Goal: Task Accomplishment & Management: Manage account settings

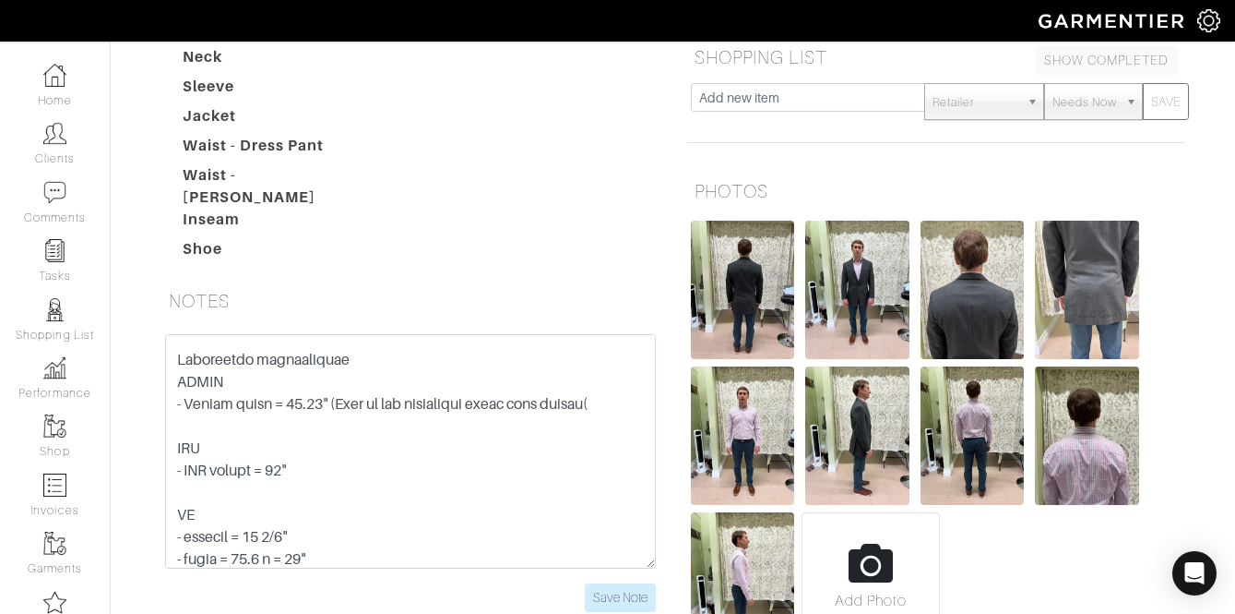
scroll to position [106, 0]
click at [622, 583] on input "Save Note" at bounding box center [620, 597] width 71 height 29
click at [596, 583] on input "Save Note" at bounding box center [620, 597] width 71 height 29
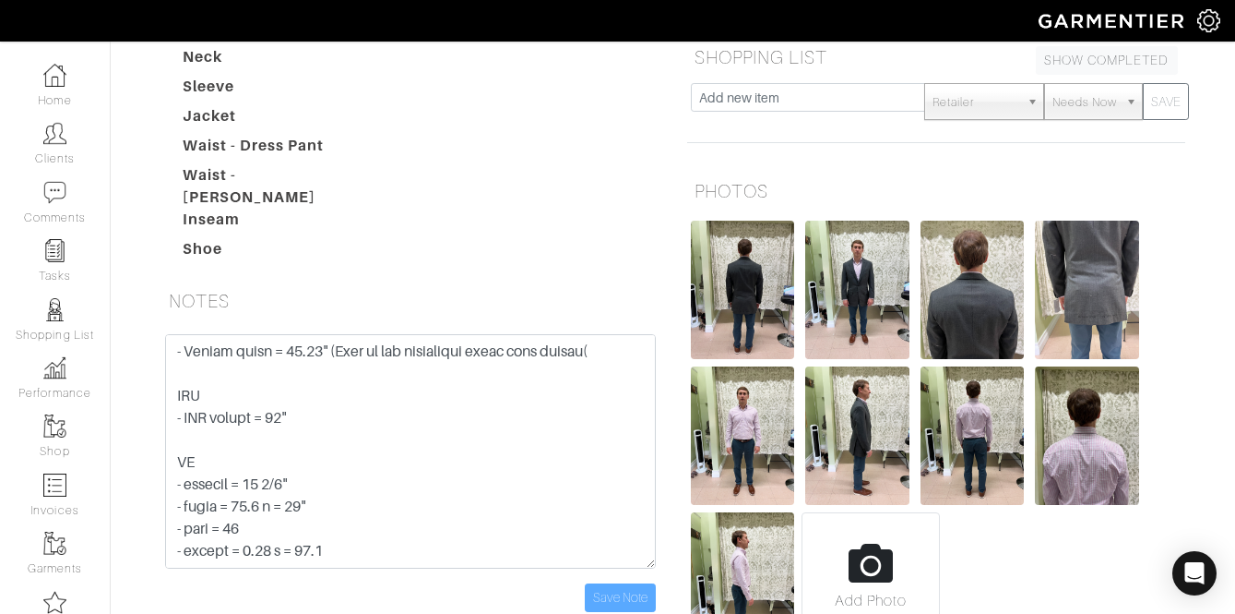
scroll to position [159, 0]
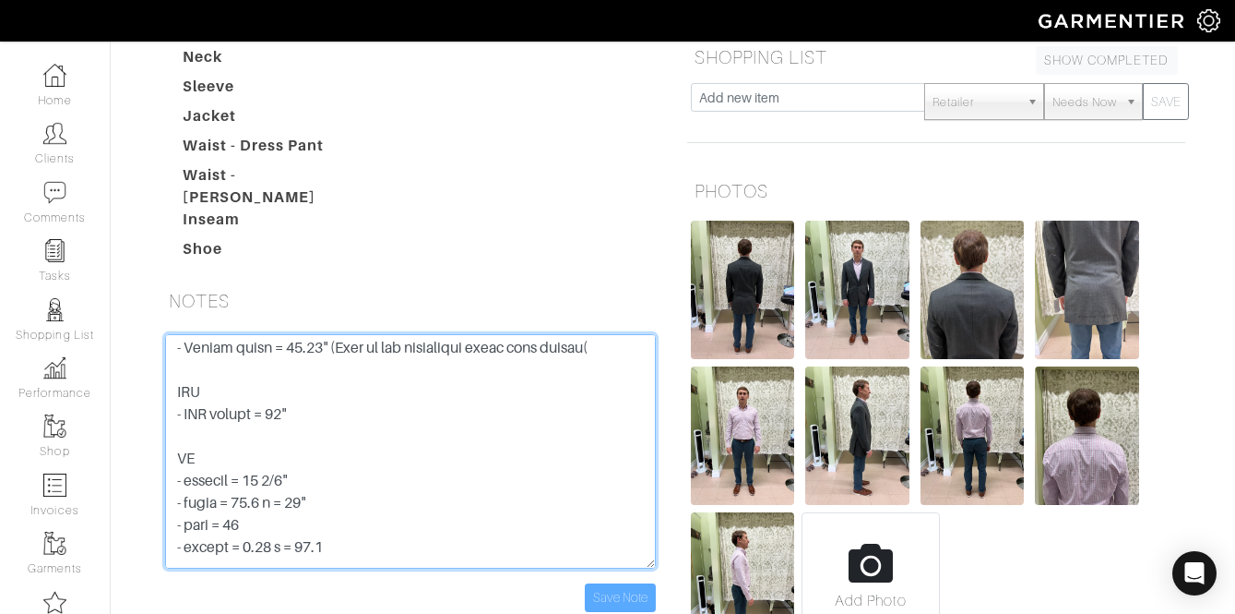
click at [328, 334] on textarea at bounding box center [410, 451] width 491 height 234
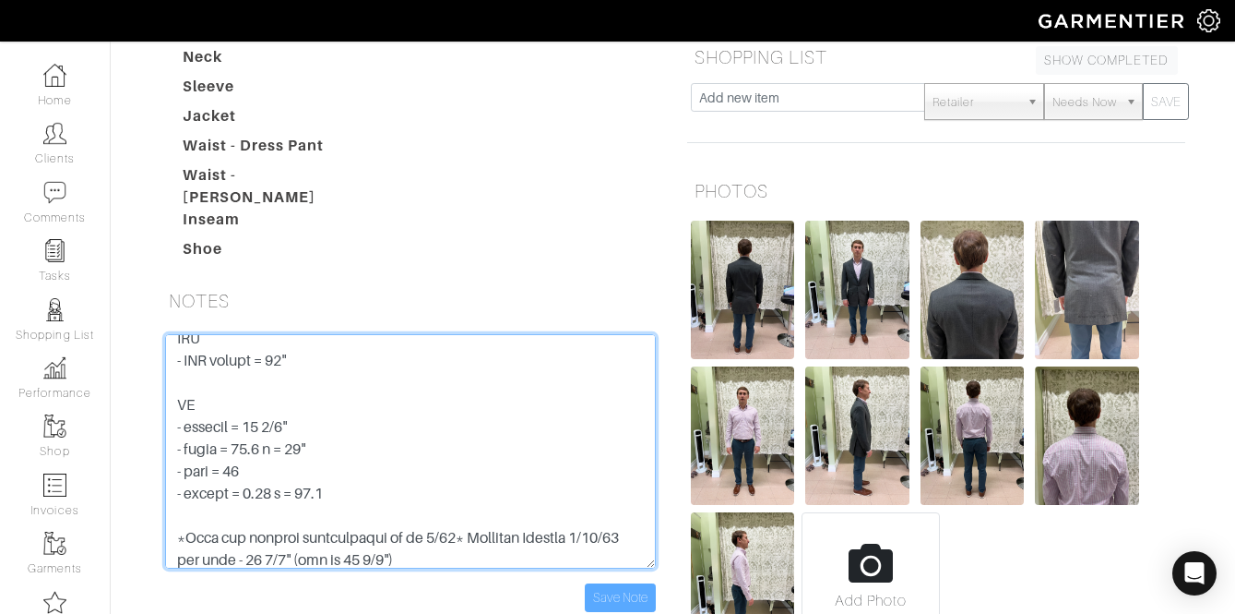
scroll to position [217, 0]
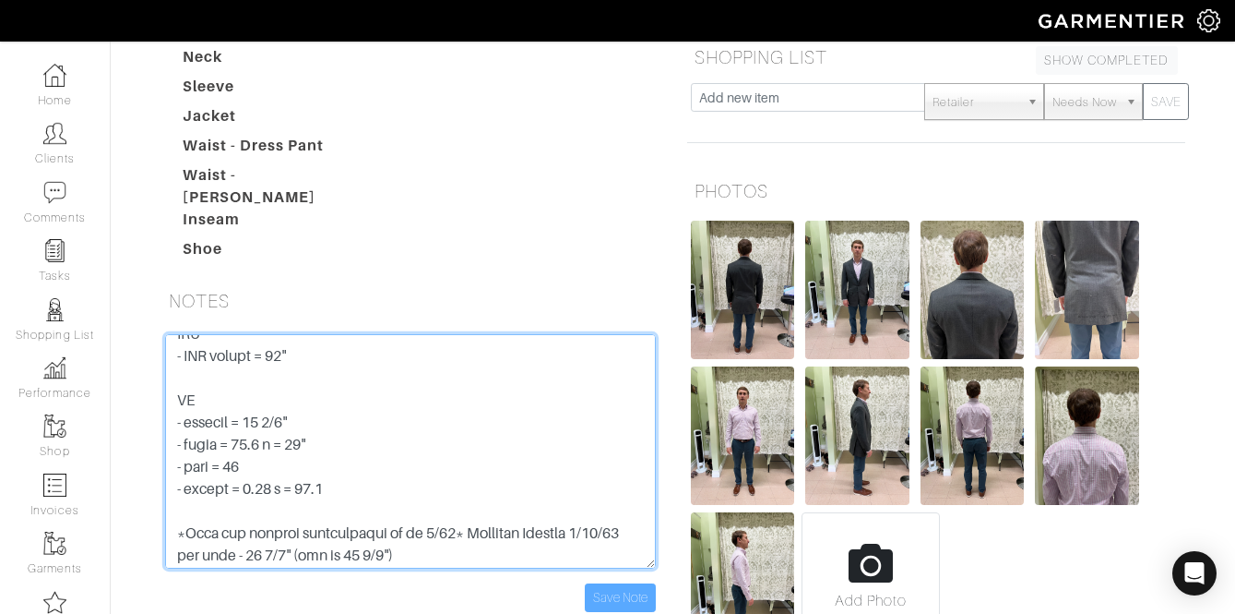
click at [311, 334] on textarea at bounding box center [410, 451] width 491 height 234
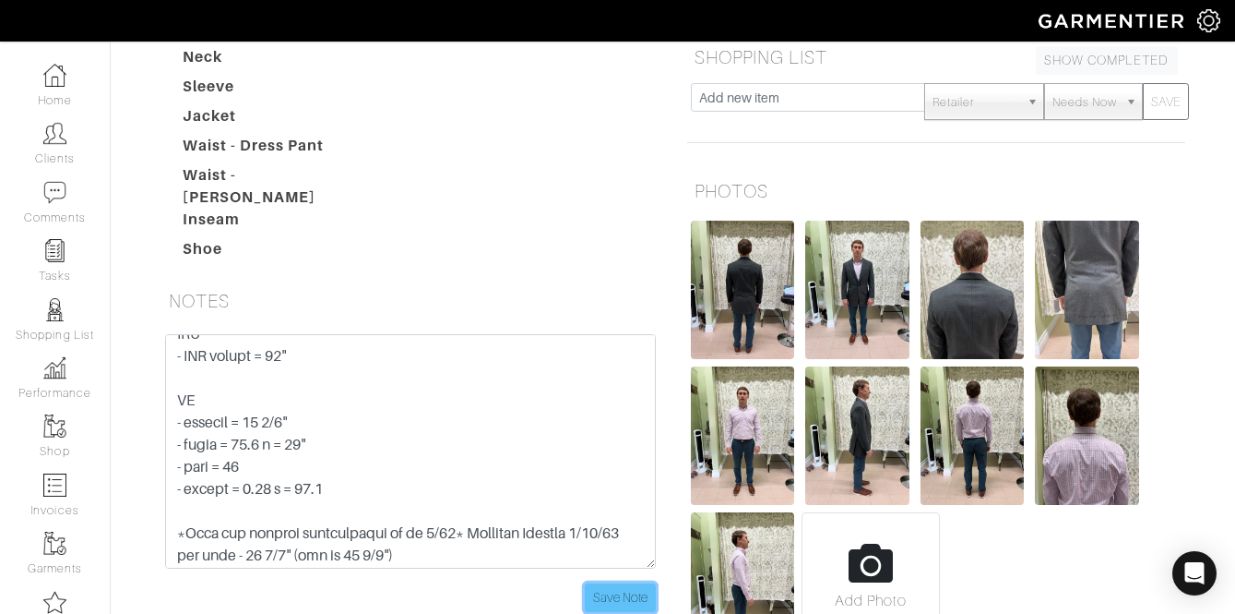
click at [617, 583] on input "Save Note" at bounding box center [620, 597] width 71 height 29
click at [618, 583] on input "Save Note" at bounding box center [620, 597] width 71 height 29
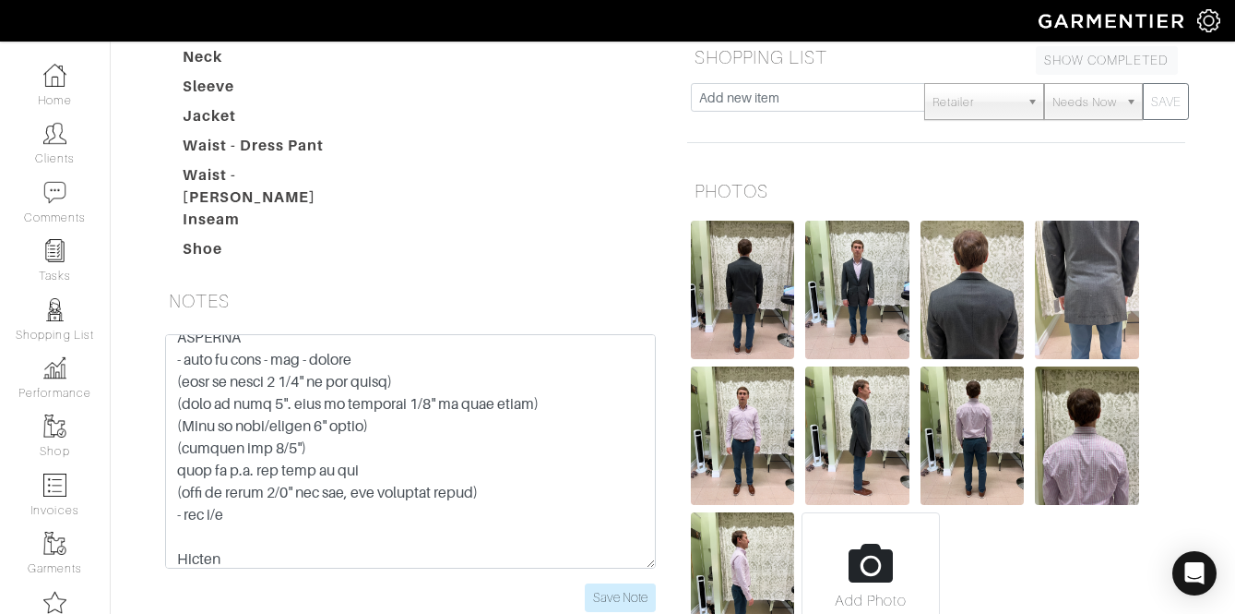
scroll to position [571, 0]
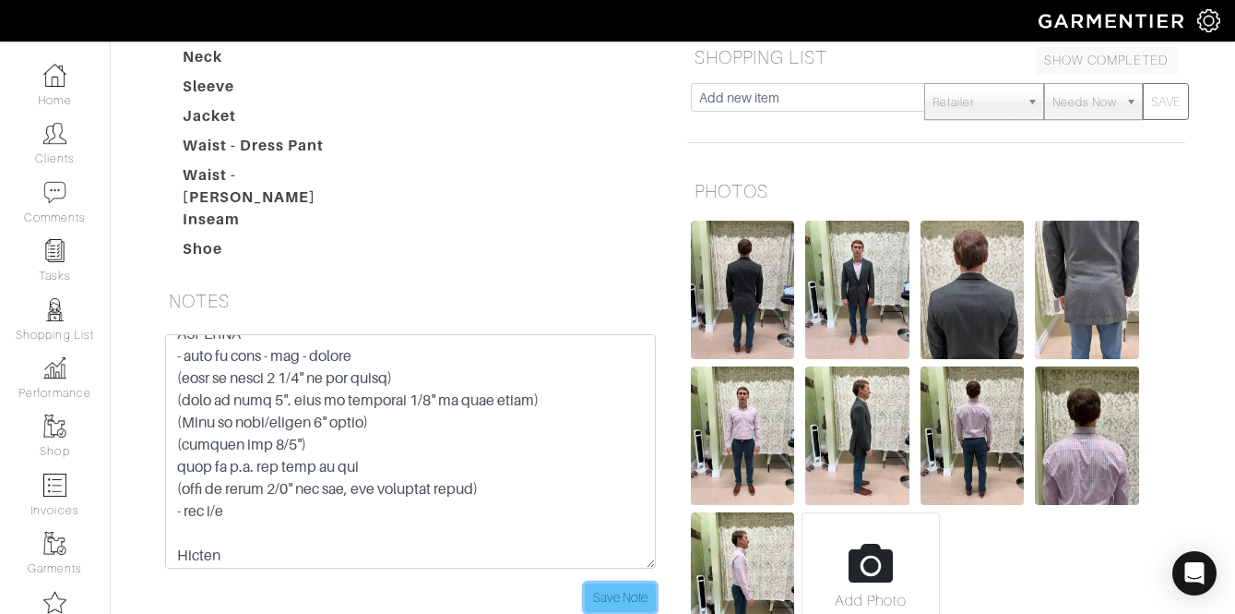
click at [612, 583] on input "Save Note" at bounding box center [620, 597] width 71 height 29
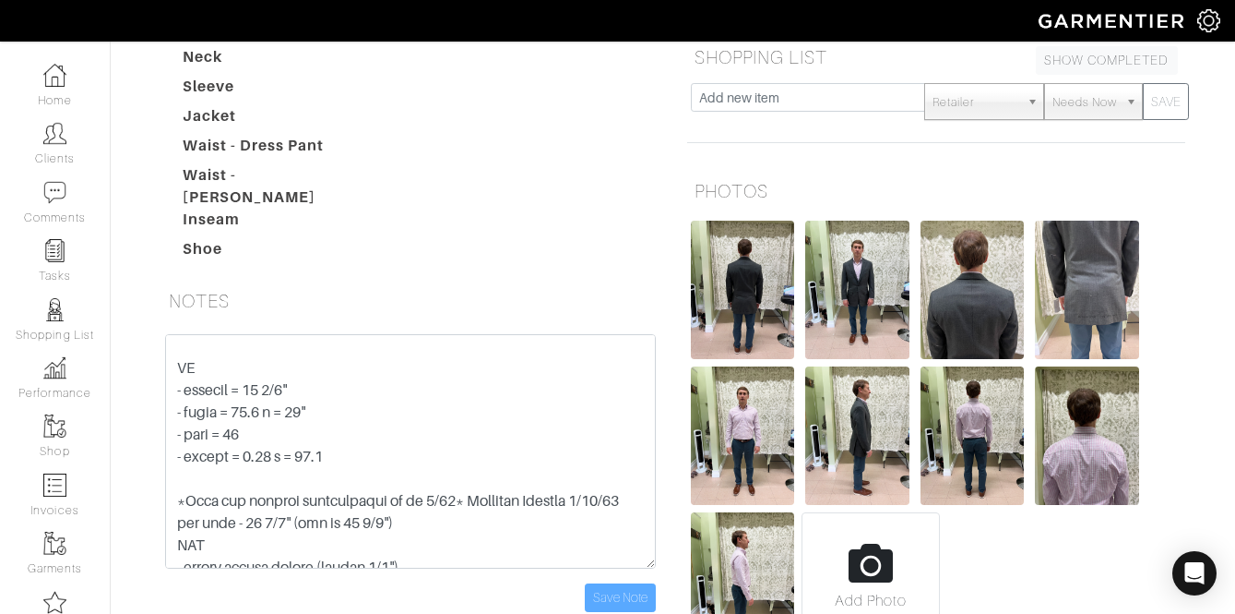
scroll to position [264, 0]
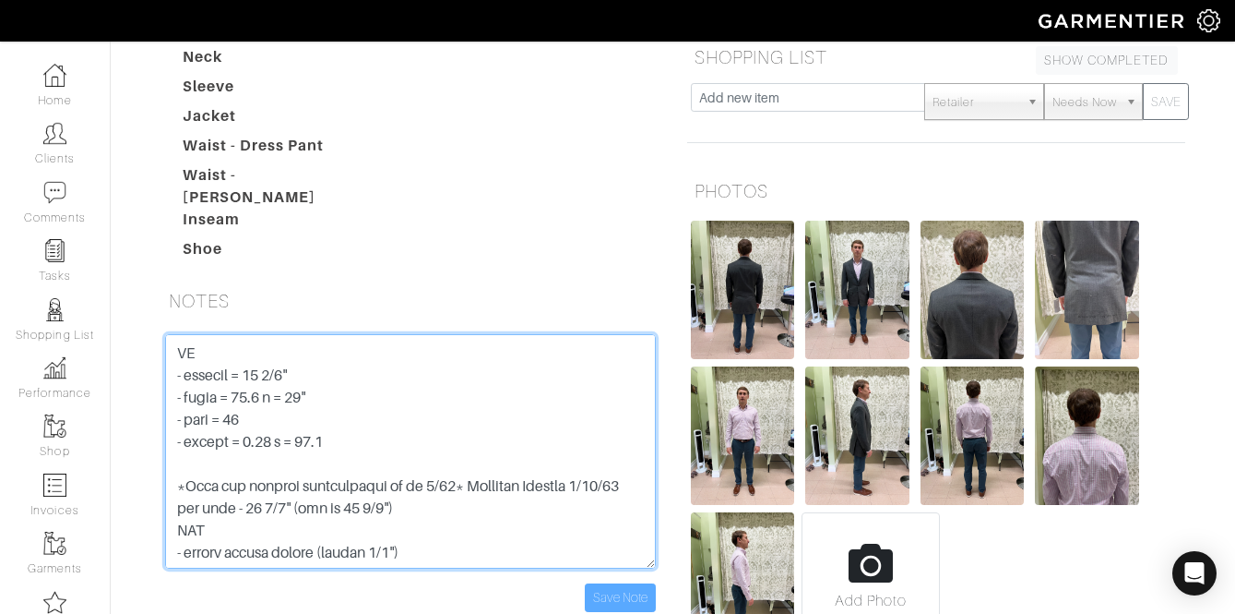
click at [341, 336] on textarea at bounding box center [410, 451] width 491 height 234
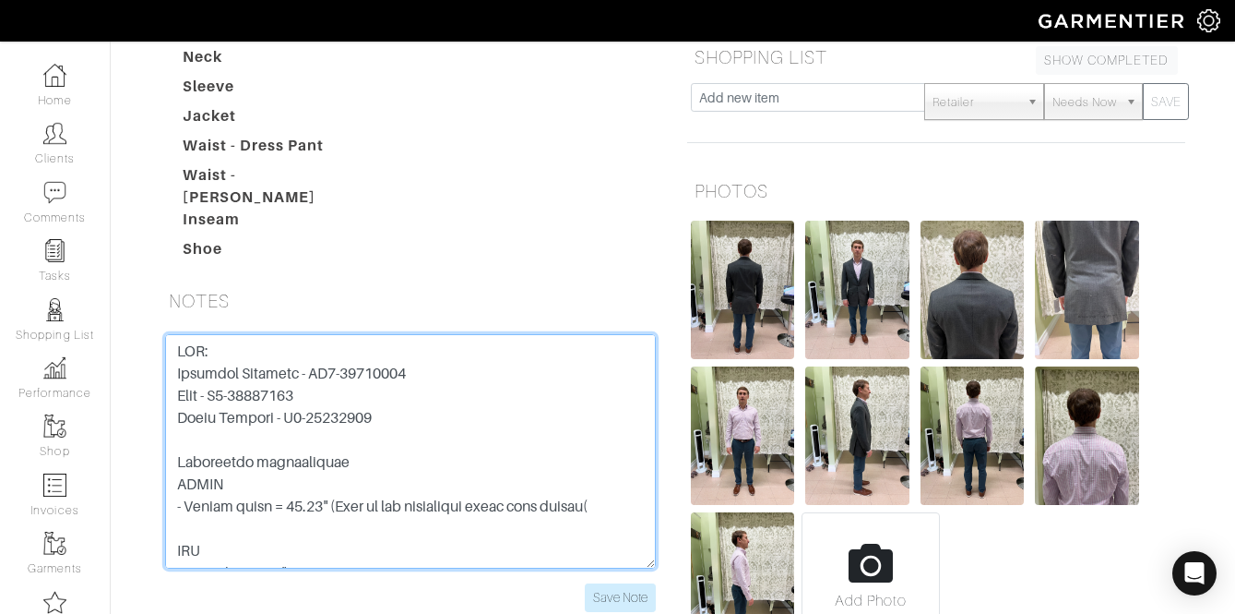
scroll to position [0, 0]
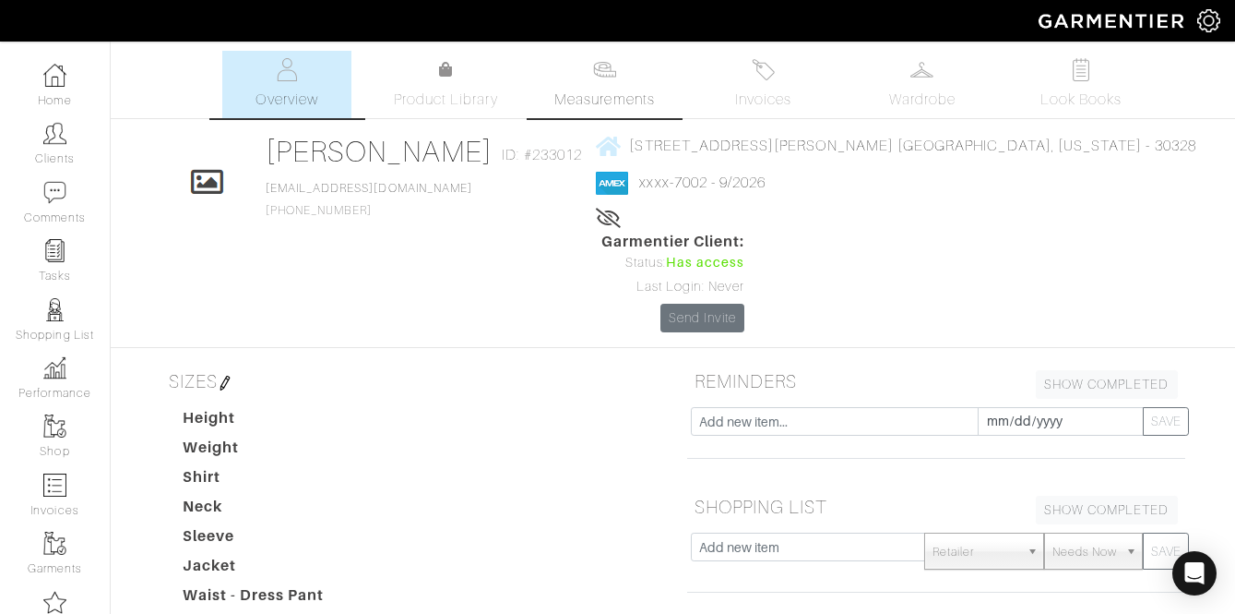
click at [609, 67] on img at bounding box center [604, 69] width 23 height 23
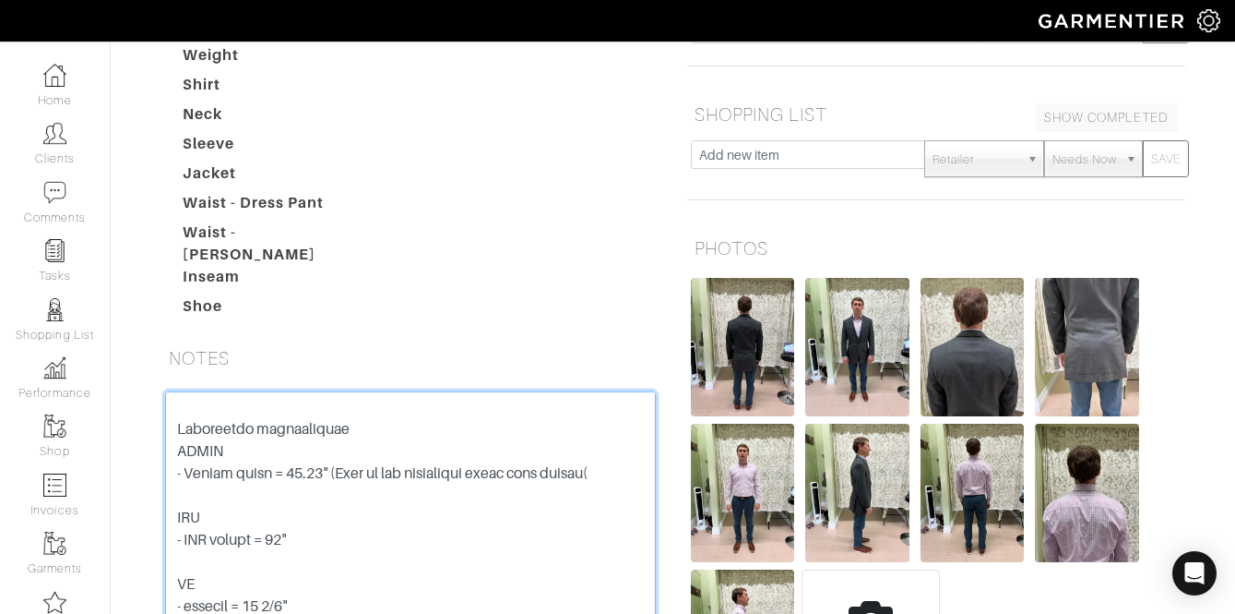
scroll to position [33, 0]
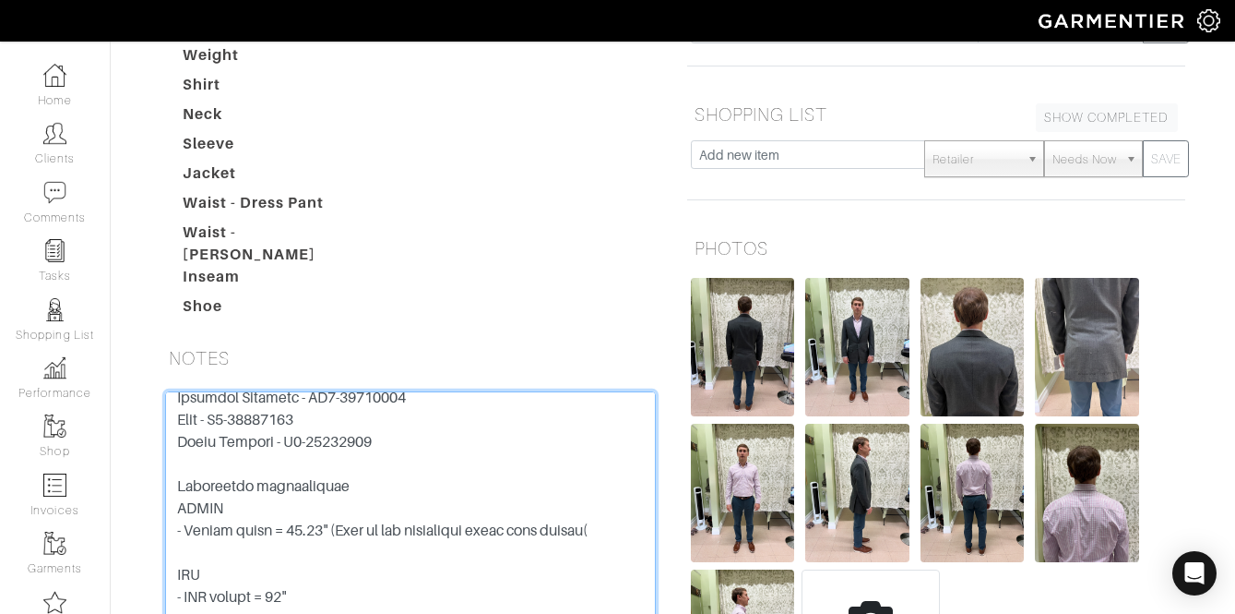
drag, startPoint x: 335, startPoint y: 435, endPoint x: 162, endPoint y: 372, distance: 183.6
click at [162, 391] on div "Save Note" at bounding box center [410, 530] width 519 height 278
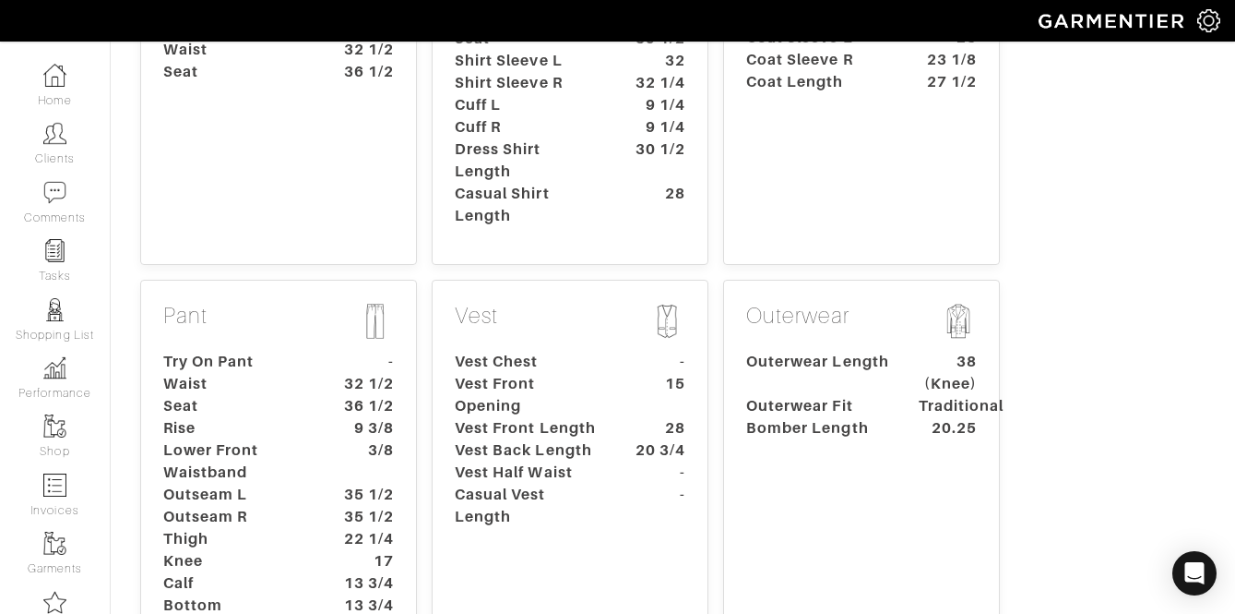
scroll to position [540, 0]
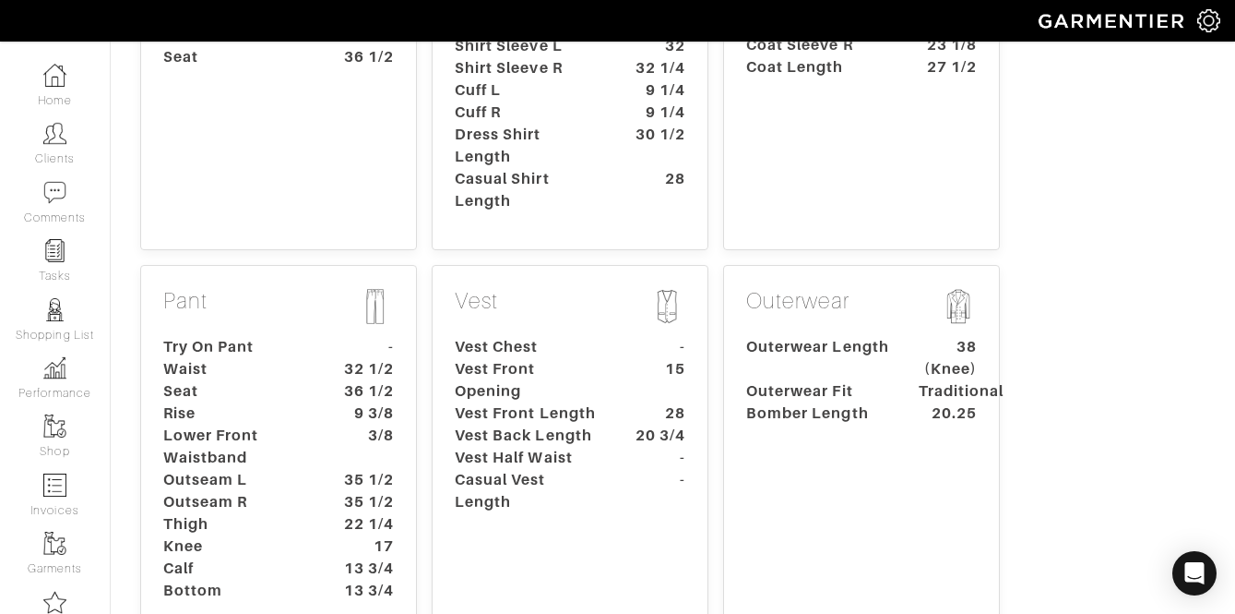
click at [281, 424] on dt "Lower Front Waistband" at bounding box center [235, 446] width 173 height 44
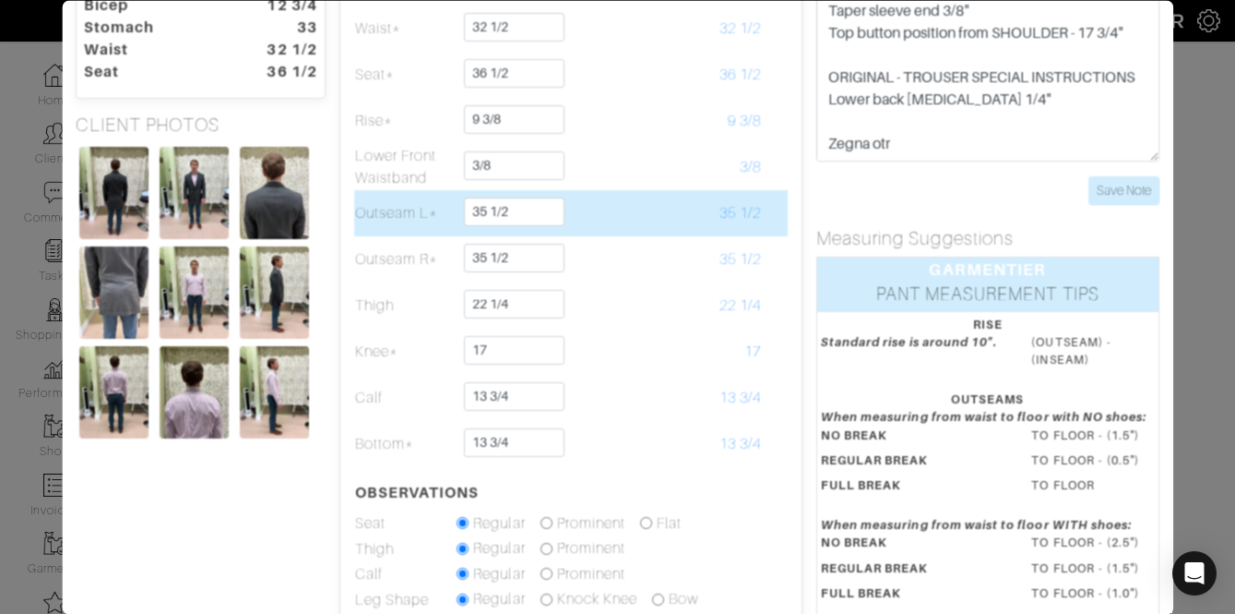
scroll to position [172, 0]
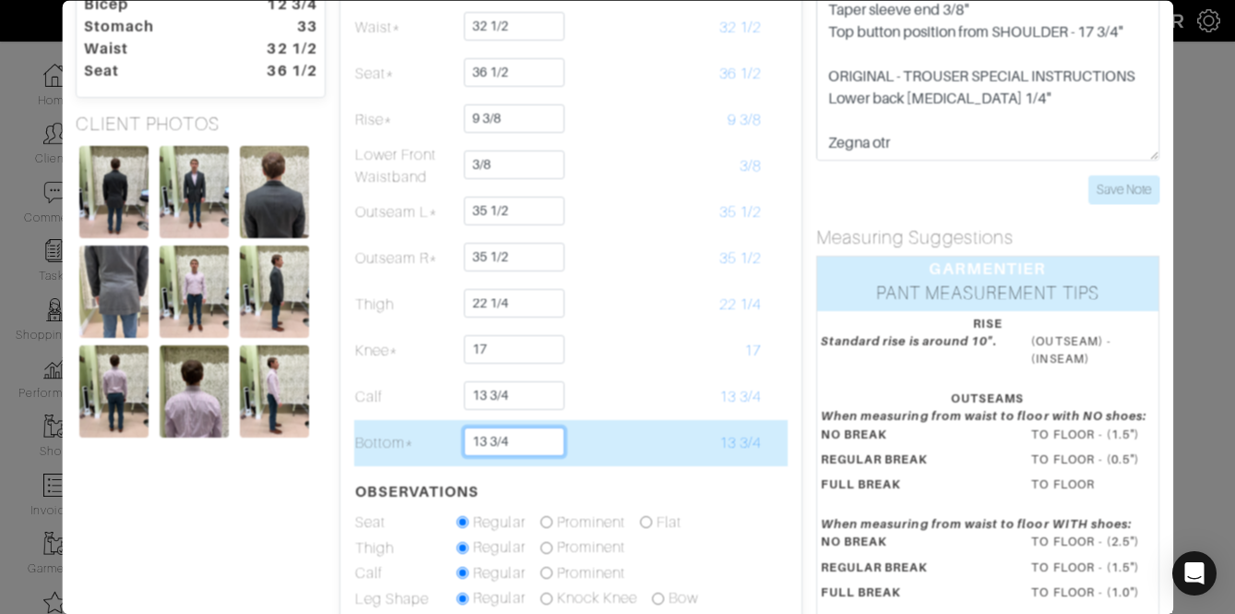
click at [518, 441] on input "13 3/4" at bounding box center [515, 441] width 101 height 29
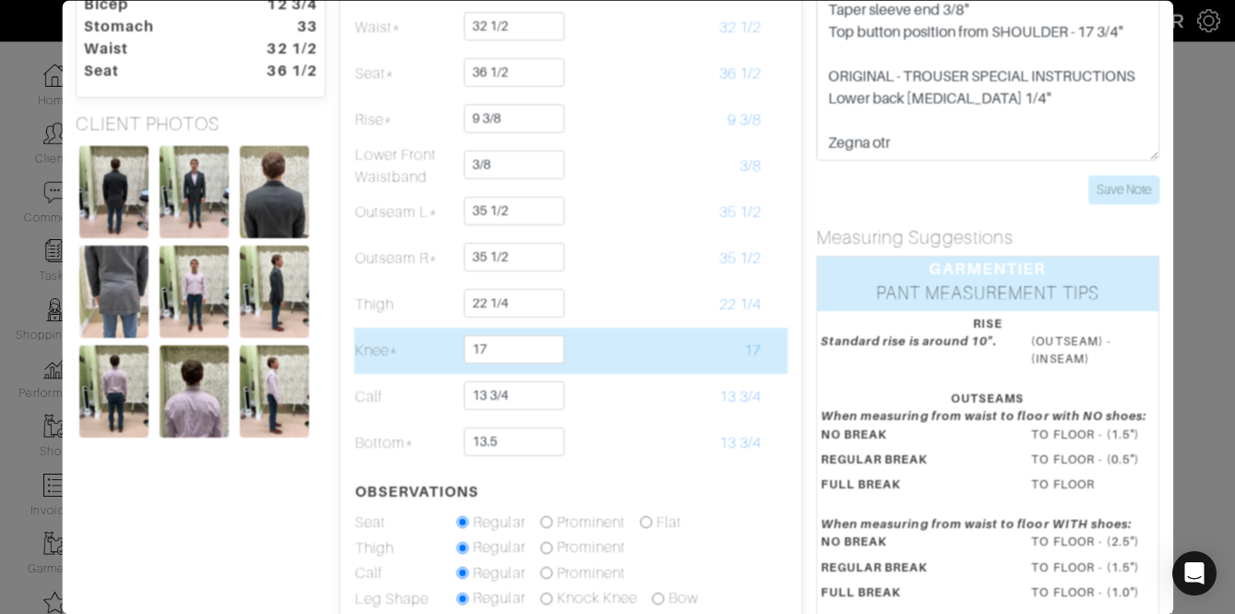
type input "13 1/2"
click at [604, 372] on td at bounding box center [609, 351] width 102 height 46
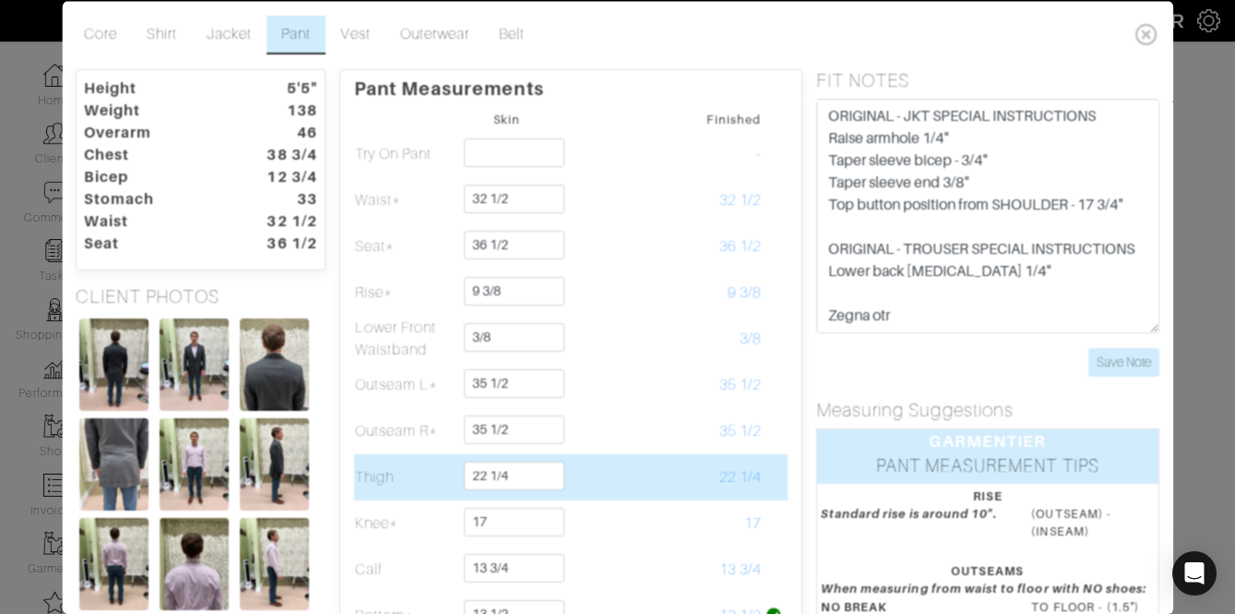
scroll to position [5, 0]
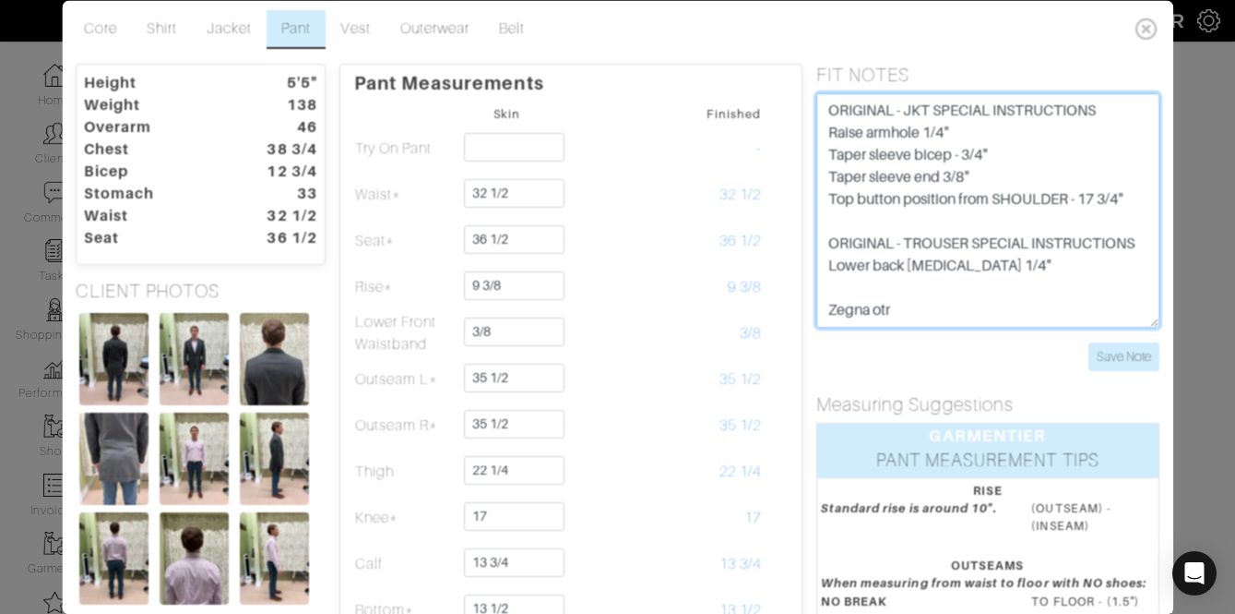
click at [892, 101] on textarea "ORIGINAL - JKT SPECIAL INSTRUCTIONS Raise armhole 1/4" Taper sleeve bicep - 3/4…" at bounding box center [988, 210] width 343 height 234
click at [889, 101] on textarea "ORIGINAL - JKT SPECIAL INSTRUCTIONS Raise armhole 1/4" Taper sleeve bicep - 3/4…" at bounding box center [988, 210] width 343 height 234
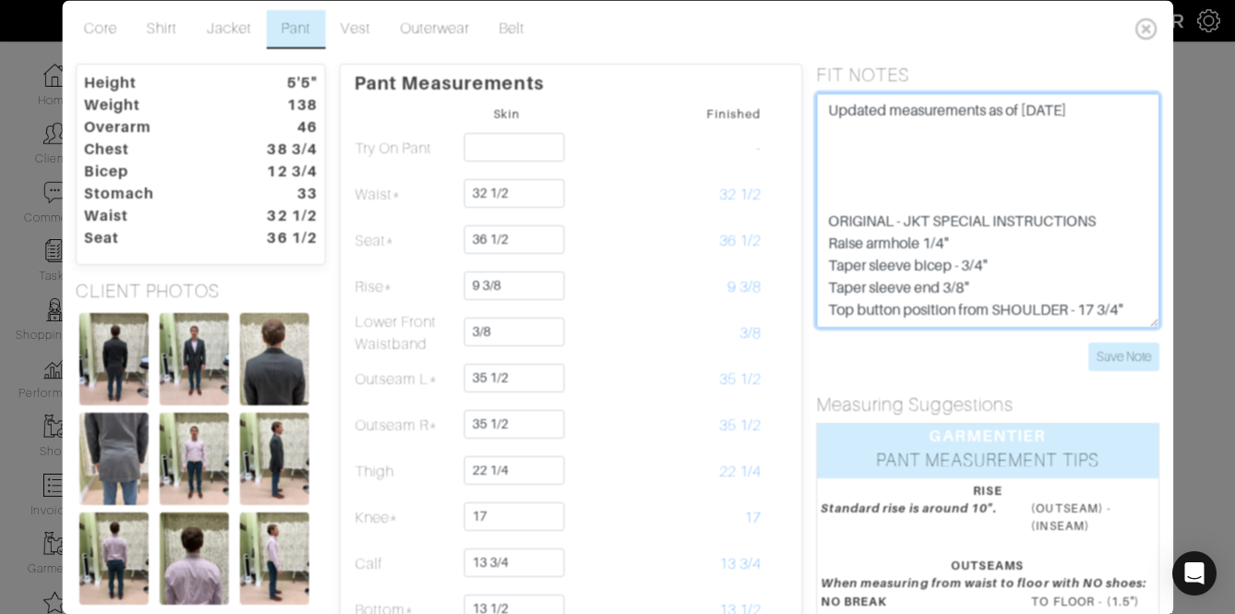
paste textarea "Alteration measurements SHIRT - Sleeve bicep = 14.25" (Need to use ganghester e…"
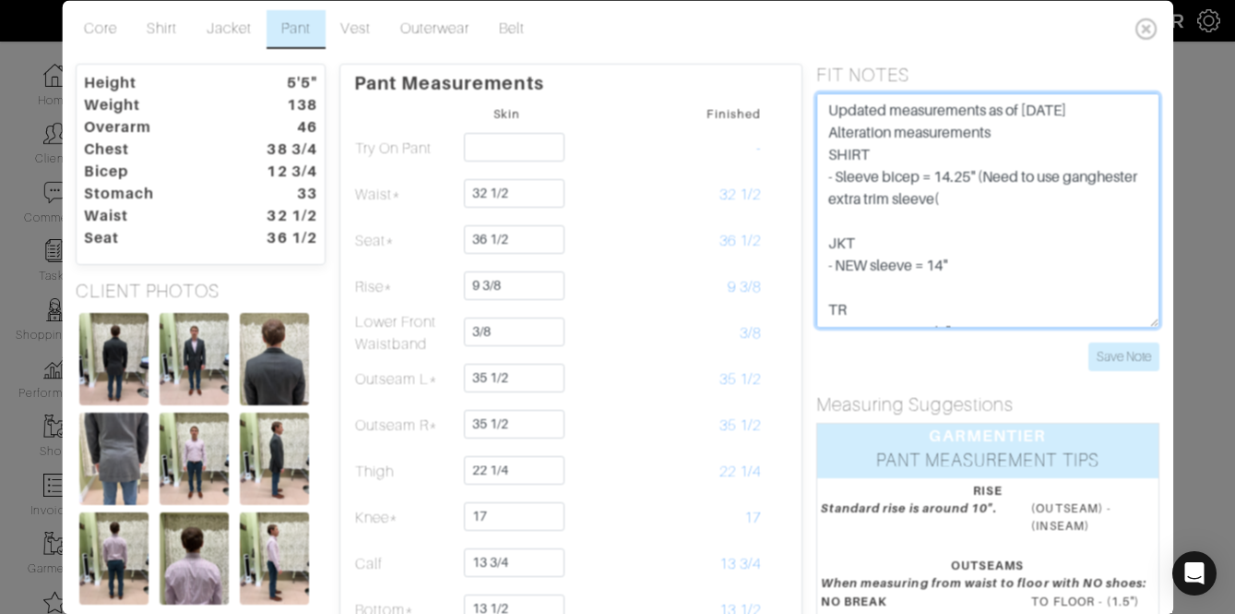
scroll to position [102, 0]
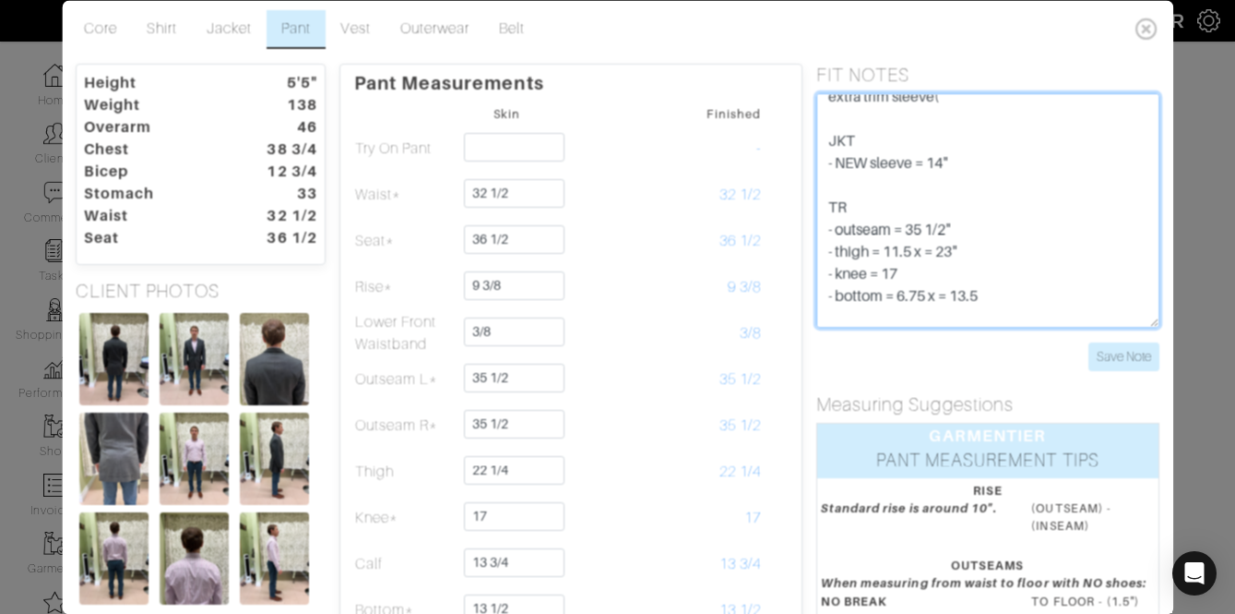
click at [878, 191] on textarea "ORIGINAL - JKT SPECIAL INSTRUCTIONS Raise armhole 1/4" Taper sleeve bicep - 3/4…" at bounding box center [988, 210] width 343 height 234
click at [848, 304] on textarea "ORIGINAL - JKT SPECIAL INSTRUCTIONS Raise armhole 1/4" Taper sleeve bicep - 3/4…" at bounding box center [988, 210] width 343 height 234
click at [854, 321] on textarea "ORIGINAL - JKT SPECIAL INSTRUCTIONS Raise armhole 1/4" Taper sleeve bicep - 3/4…" at bounding box center [988, 210] width 343 height 234
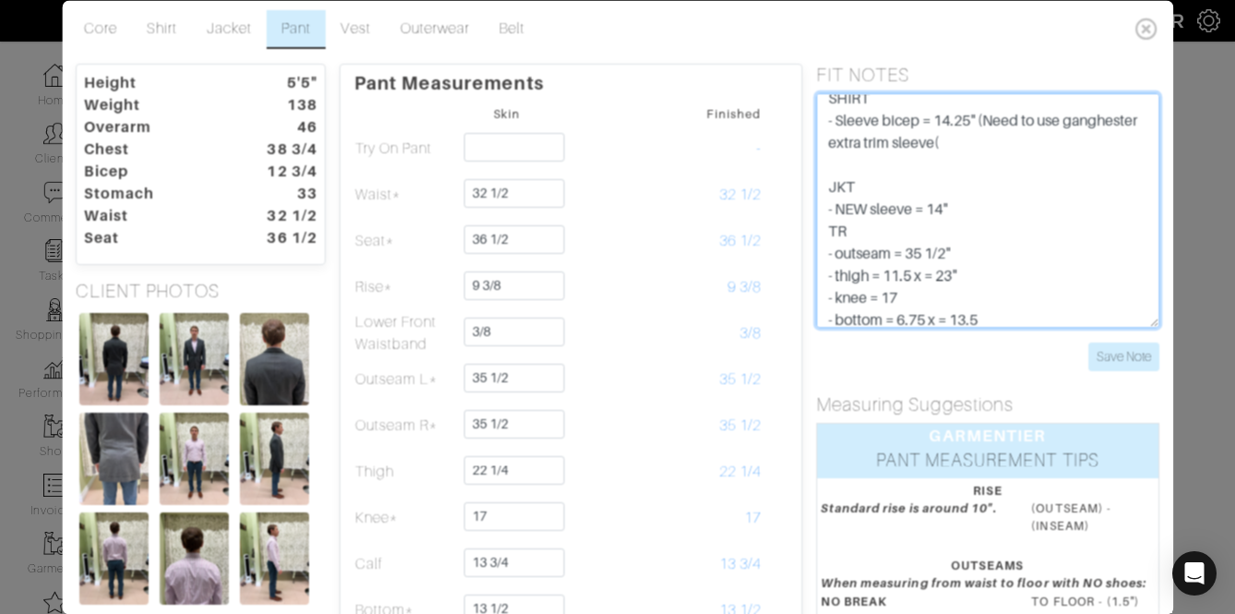
scroll to position [41, 0]
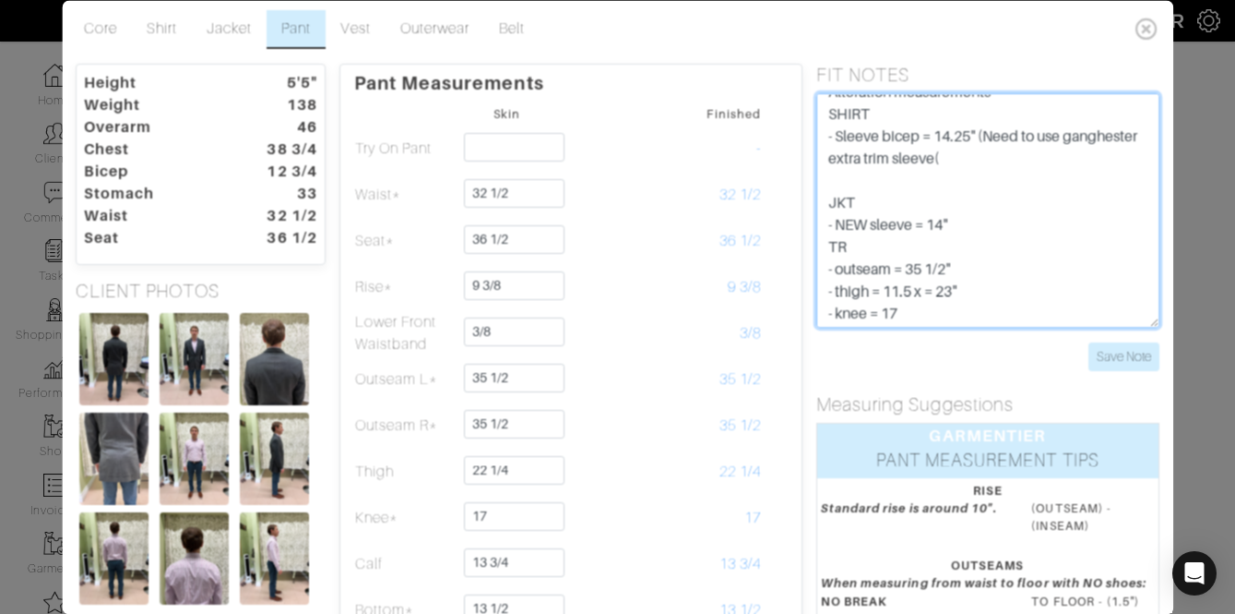
click at [875, 185] on textarea "ORIGINAL - JKT SPECIAL INSTRUCTIONS Raise armhole 1/4" Taper sleeve bicep - 3/4…" at bounding box center [988, 210] width 343 height 234
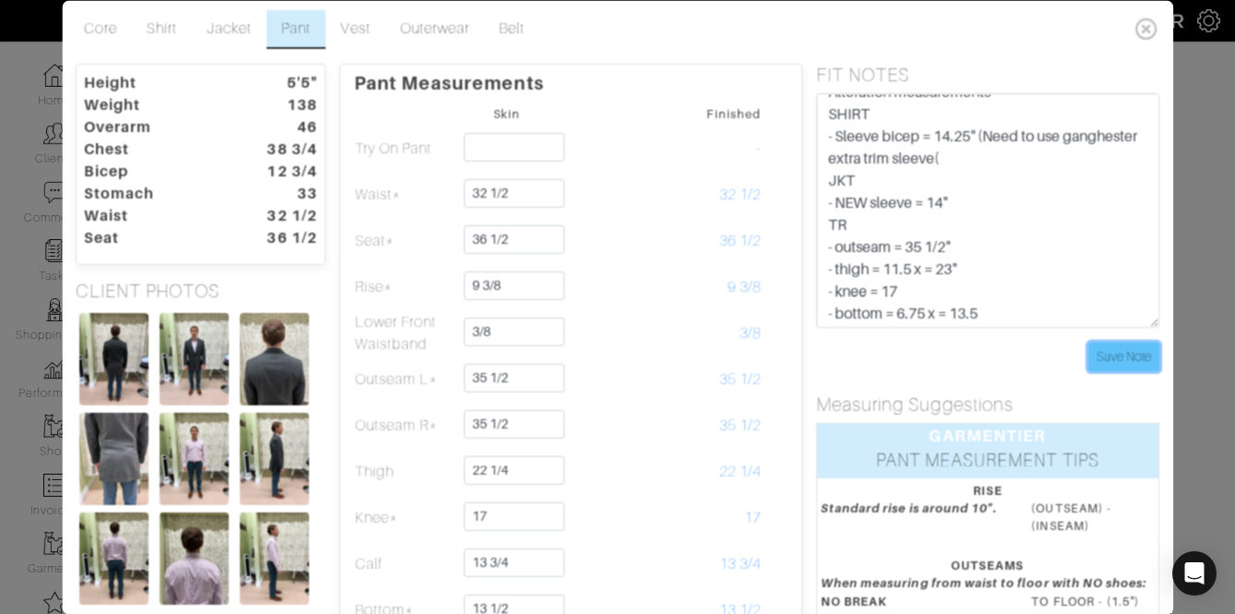
click at [1108, 365] on input "Save Note" at bounding box center [1124, 356] width 71 height 29
click at [1142, 29] on icon at bounding box center [1147, 28] width 38 height 37
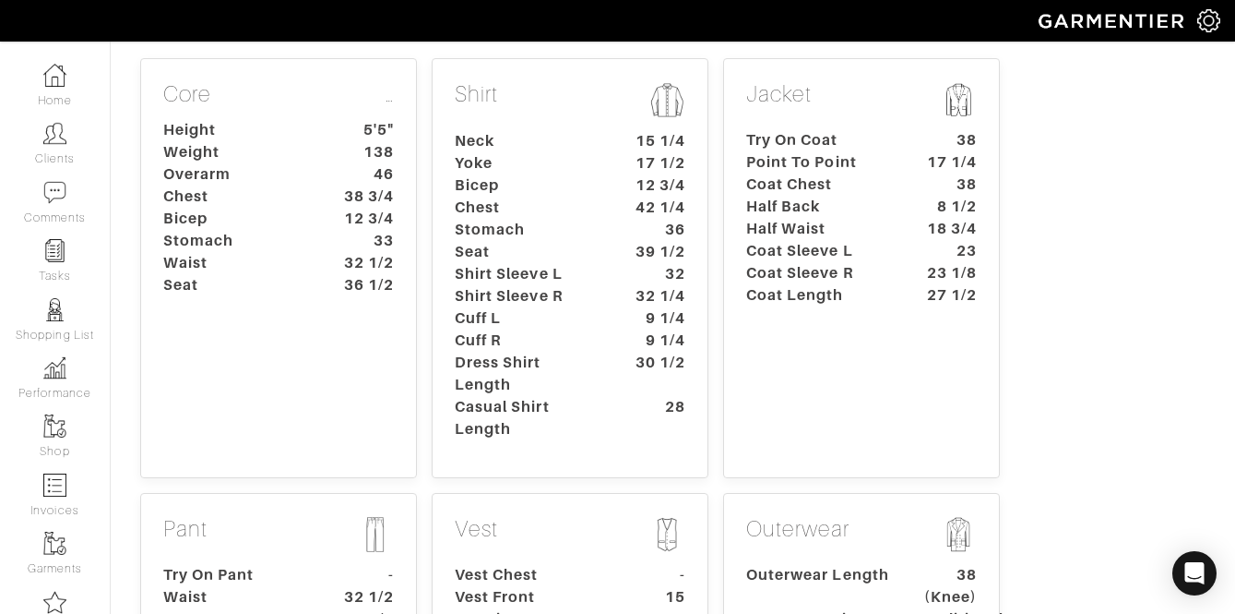
scroll to position [297, 0]
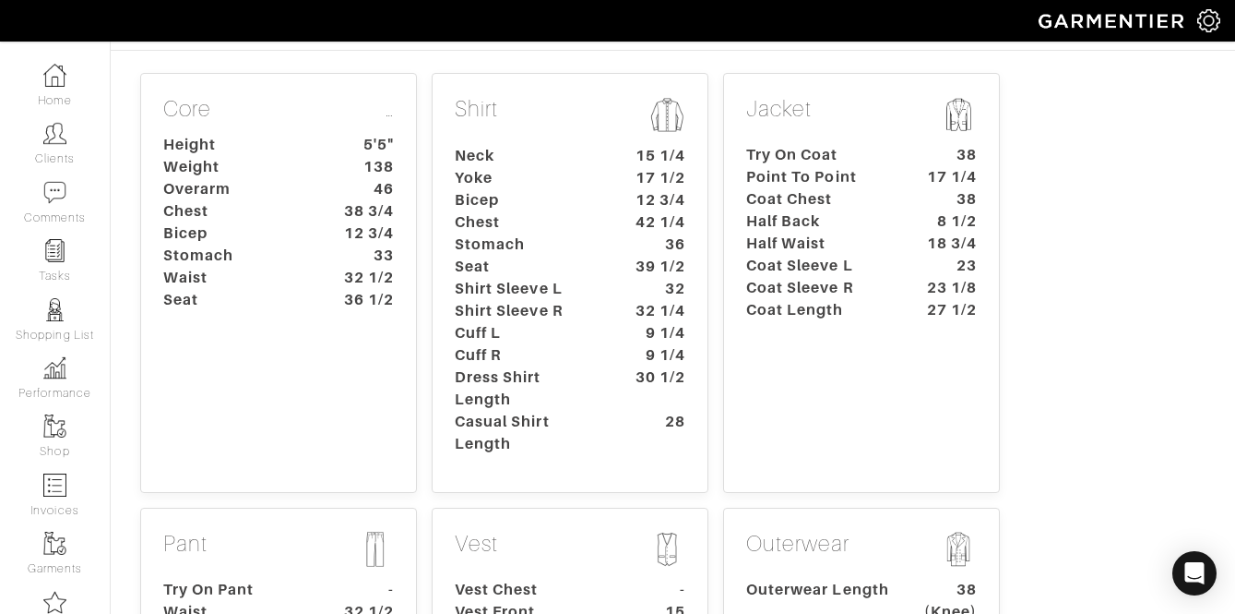
click at [852, 260] on div "Jacket Try On Coat 38 Point To Point 17 1/4 Coat Chest 38 Half Back 8 1/2 Half …" at bounding box center [861, 283] width 277 height 420
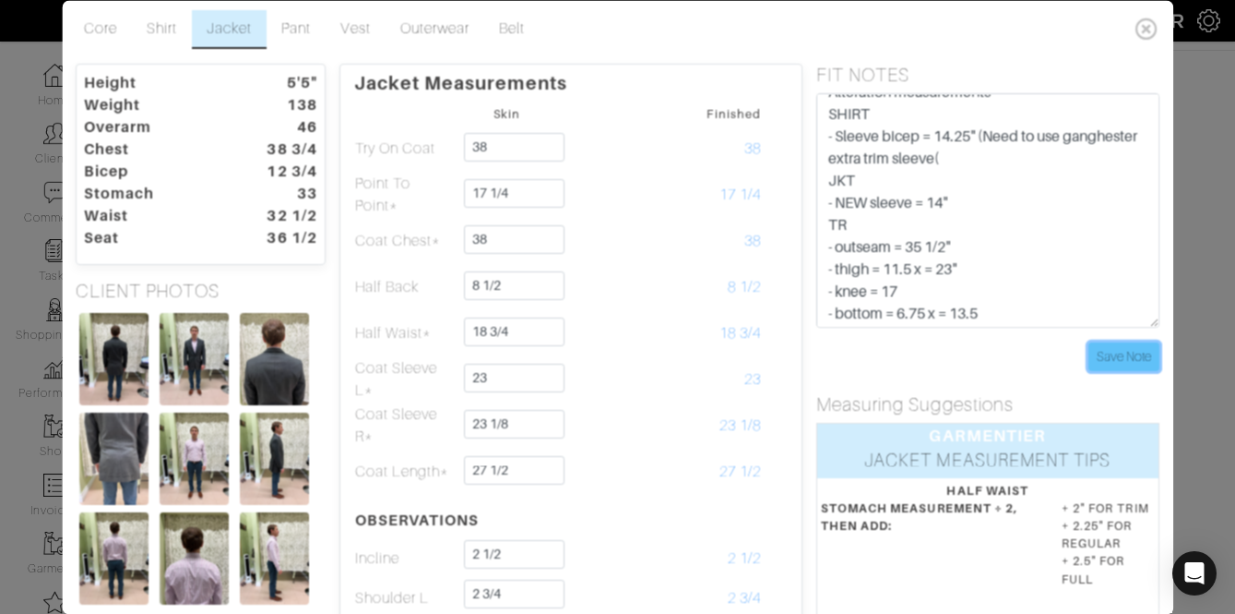
click at [1127, 350] on input "Save Note" at bounding box center [1124, 356] width 71 height 29
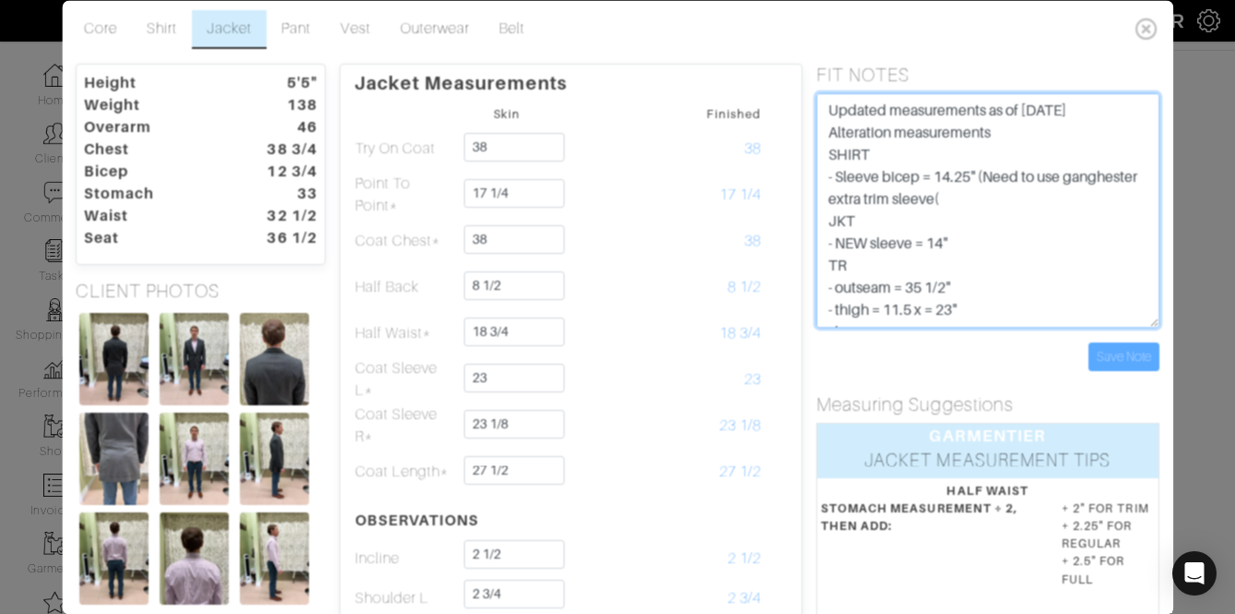
click at [824, 113] on textarea "ORIGINAL - JKT SPECIAL INSTRUCTIONS Raise armhole 1/4" Taper sleeve bicep - 3/4…" at bounding box center [988, 210] width 343 height 234
click at [1024, 133] on textarea "ORIGINAL - JKT SPECIAL INSTRUCTIONS Raise armhole 1/4" Taper sleeve bicep - 3/4…" at bounding box center [988, 210] width 343 height 234
click at [1133, 107] on textarea "ORIGINAL - JKT SPECIAL INSTRUCTIONS Raise armhole 1/4" Taper sleeve bicep - 3/4…" at bounding box center [988, 210] width 343 height 234
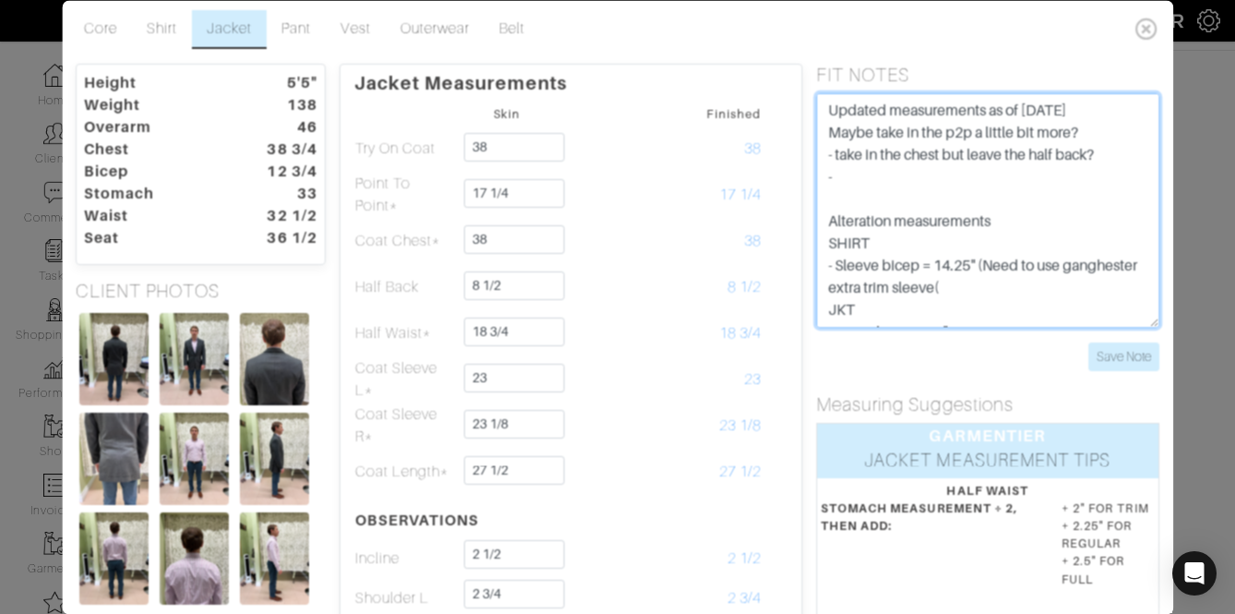
click at [911, 156] on textarea "ORIGINAL - JKT SPECIAL INSTRUCTIONS Raise armhole 1/4" Taper sleeve bicep - 3/4…" at bounding box center [988, 210] width 343 height 234
click at [888, 178] on textarea "ORIGINAL - JKT SPECIAL INSTRUCTIONS Raise armhole 1/4" Taper sleeve bicep - 3/4…" at bounding box center [988, 210] width 343 height 234
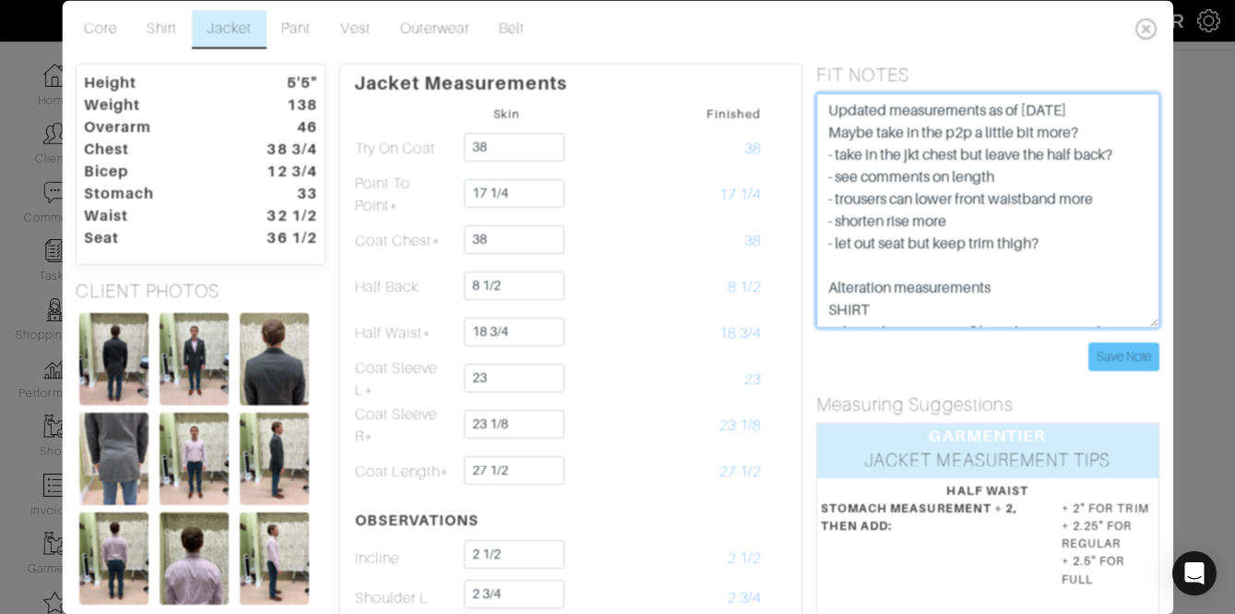
type textarea "Updated measurements as of August 2025 Maybe take in the p2p a little bit more?…"
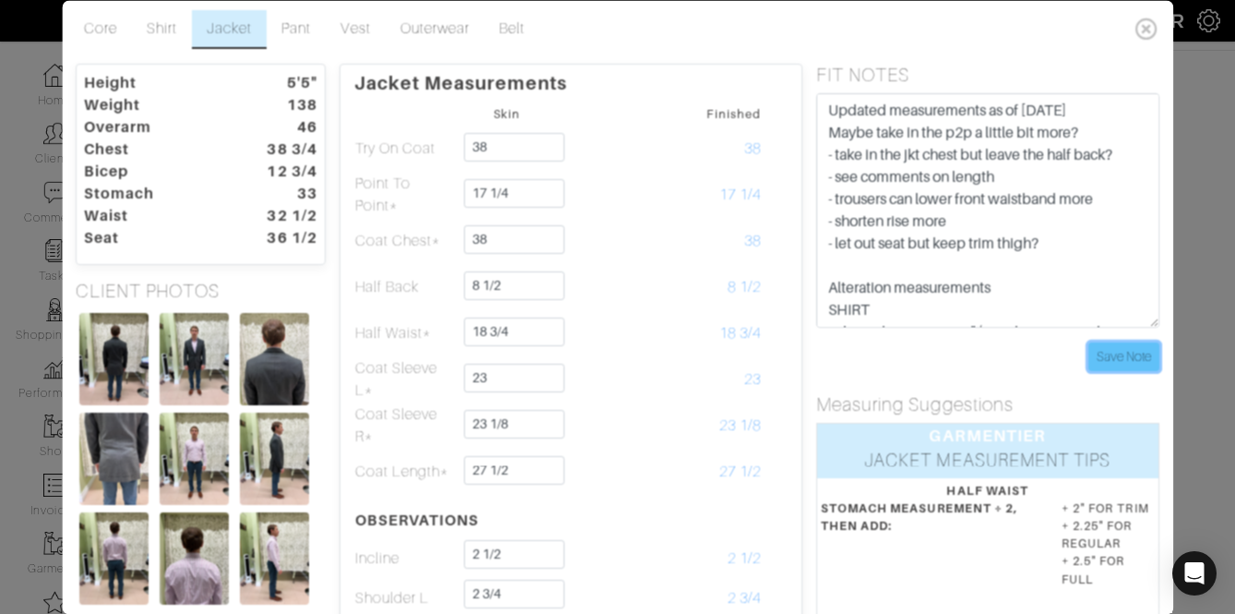
click at [1126, 363] on input "Save Note" at bounding box center [1124, 356] width 71 height 29
click at [1133, 20] on icon at bounding box center [1147, 28] width 38 height 37
